Goal: Task Accomplishment & Management: Use online tool/utility

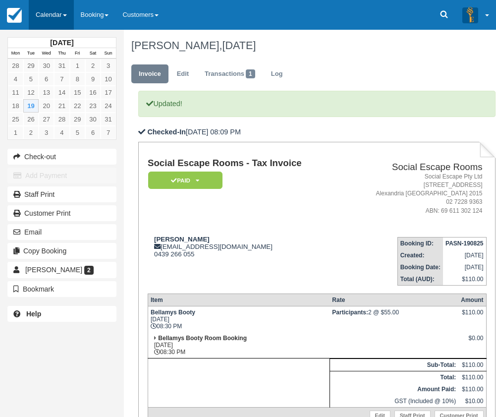
click at [74, 12] on link "Calendar" at bounding box center [51, 15] width 45 height 30
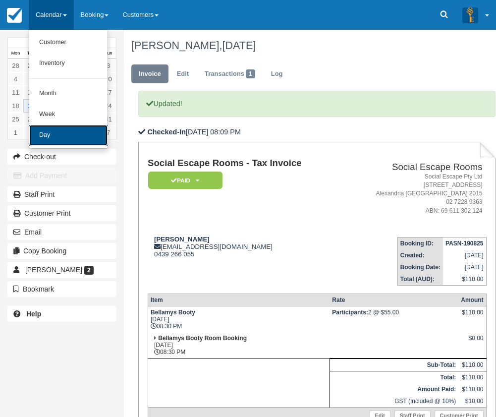
click at [81, 138] on link "Day" at bounding box center [68, 135] width 78 height 21
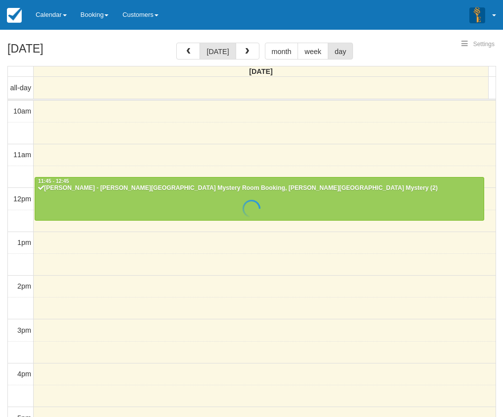
select select
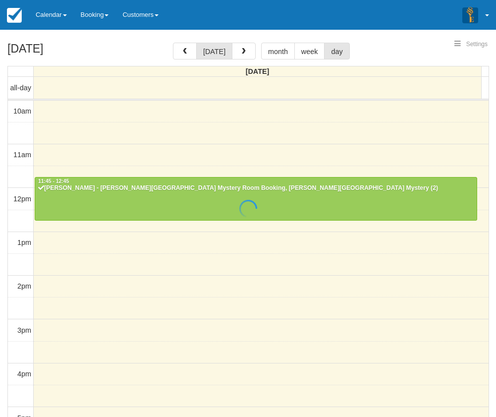
scroll to position [229, 0]
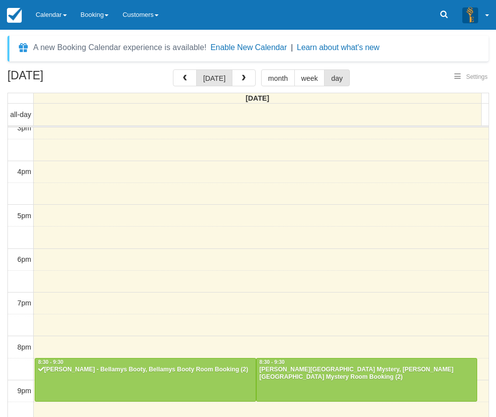
select select
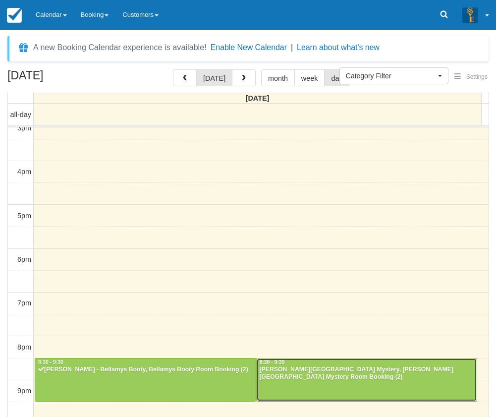
click at [319, 374] on div "Rayan Muslemani - Baker Street Mystery, Baker Street Mystery Room Booking (2)" at bounding box center [366, 374] width 215 height 16
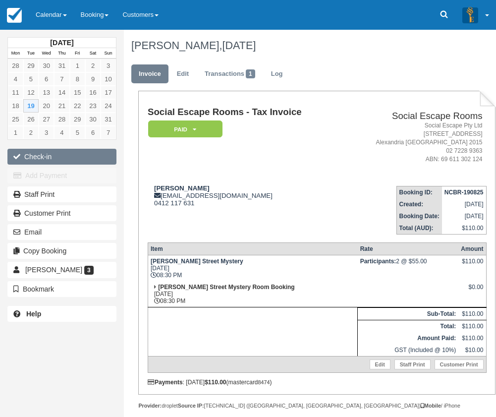
click at [57, 160] on button "Check-in" at bounding box center [61, 157] width 109 height 16
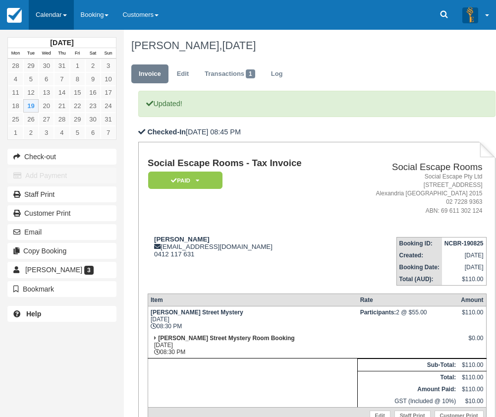
click at [50, 13] on link "Calendar" at bounding box center [51, 15] width 45 height 30
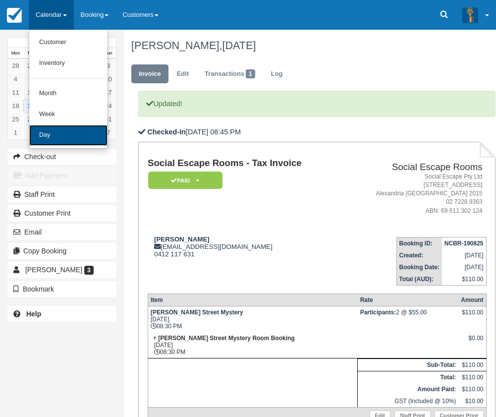
click at [56, 139] on link "Day" at bounding box center [68, 135] width 78 height 21
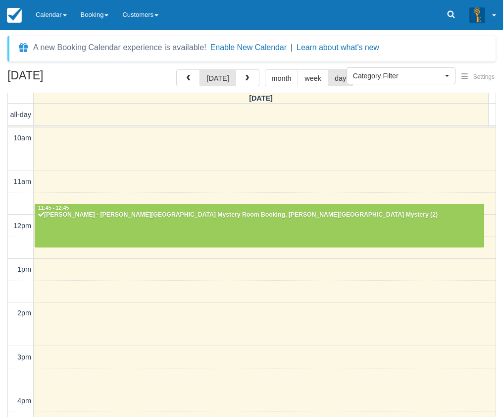
select select
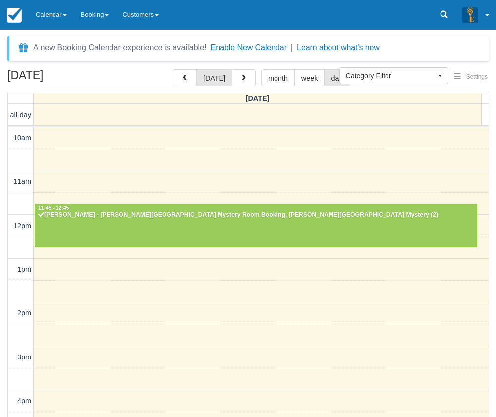
scroll to position [229, 0]
